Goal: Entertainment & Leisure: Consume media (video, audio)

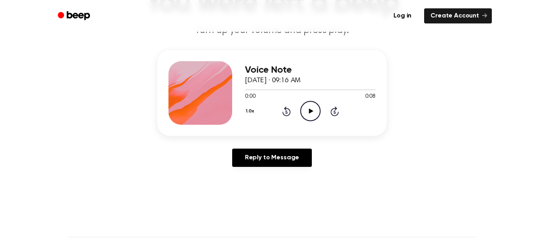
scroll to position [80, 0]
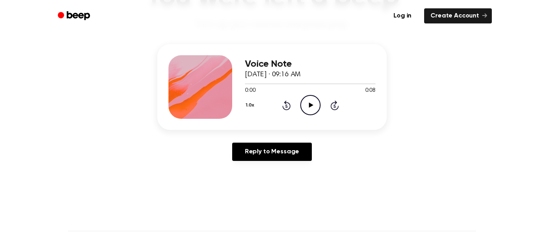
click at [312, 102] on icon "Play Audio" at bounding box center [310, 105] width 20 height 20
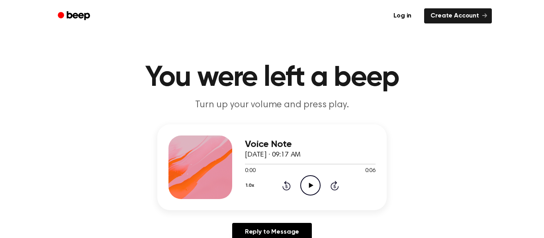
click at [309, 187] on icon at bounding box center [311, 185] width 4 height 5
click at [309, 186] on icon at bounding box center [311, 185] width 4 height 5
click at [309, 183] on icon "Play Audio" at bounding box center [310, 186] width 20 height 20
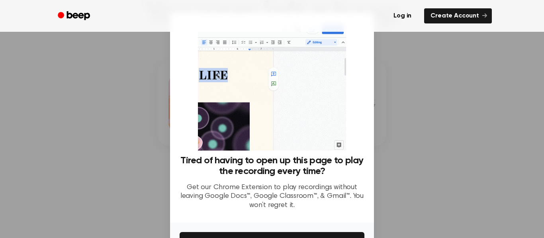
scroll to position [51, 0]
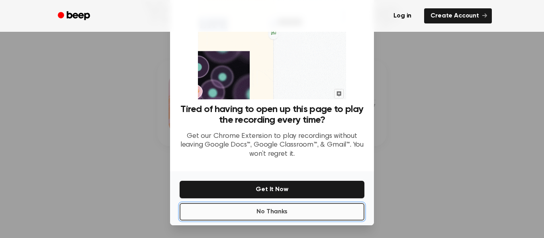
click at [323, 213] on button "No Thanks" at bounding box center [272, 212] width 185 height 18
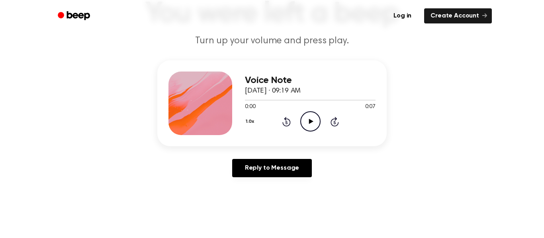
click at [314, 123] on icon "Play Audio" at bounding box center [310, 121] width 20 height 20
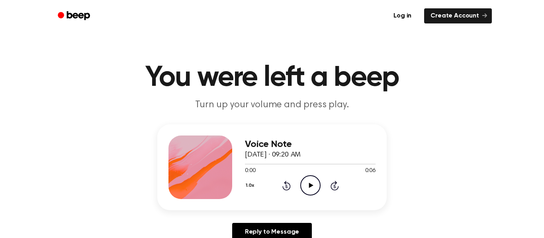
click at [308, 188] on icon "Play Audio" at bounding box center [310, 186] width 20 height 20
click at [314, 188] on icon "Play Audio" at bounding box center [310, 186] width 20 height 20
click at [313, 186] on icon "Play Audio" at bounding box center [310, 186] width 20 height 20
click at [314, 193] on icon "Play Audio" at bounding box center [310, 186] width 20 height 20
click at [307, 190] on icon "Play Audio" at bounding box center [310, 186] width 20 height 20
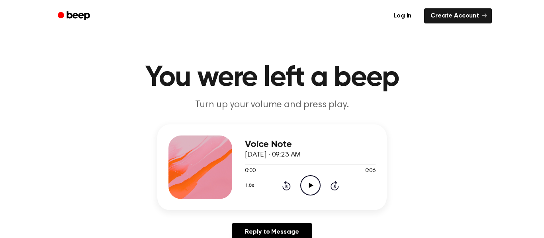
click at [305, 184] on icon "Play Audio" at bounding box center [310, 186] width 20 height 20
click at [304, 184] on icon "Play Audio" at bounding box center [310, 186] width 20 height 20
click at [301, 188] on circle at bounding box center [311, 186] width 20 height 20
click at [306, 191] on icon "Play Audio" at bounding box center [310, 186] width 20 height 20
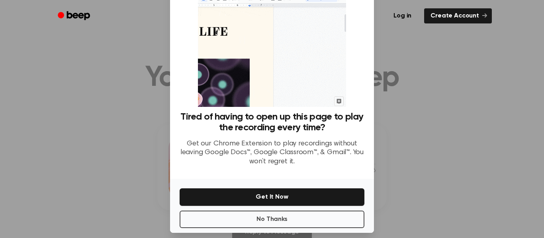
scroll to position [51, 0]
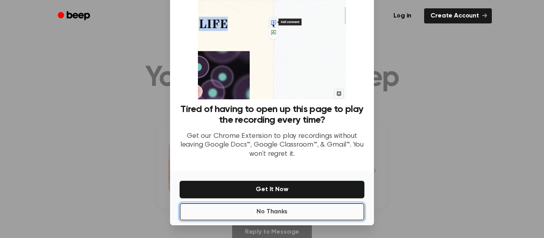
click at [267, 208] on button "No Thanks" at bounding box center [272, 212] width 185 height 18
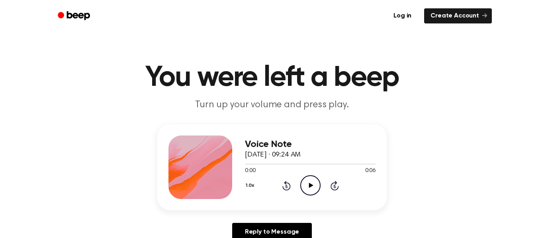
click at [315, 182] on icon "Play Audio" at bounding box center [310, 186] width 20 height 20
